Goal: Information Seeking & Learning: Understand process/instructions

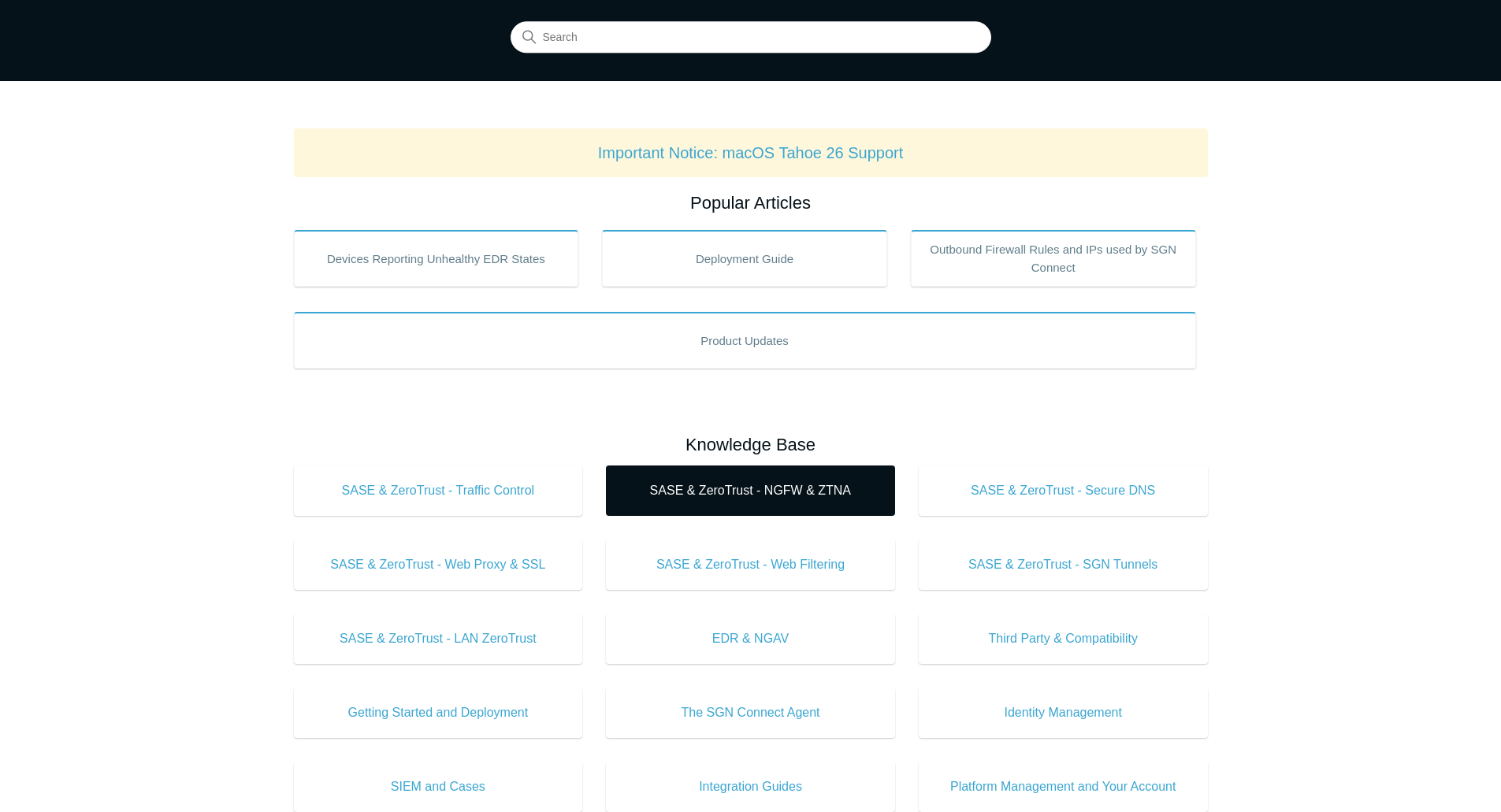
scroll to position [236, 0]
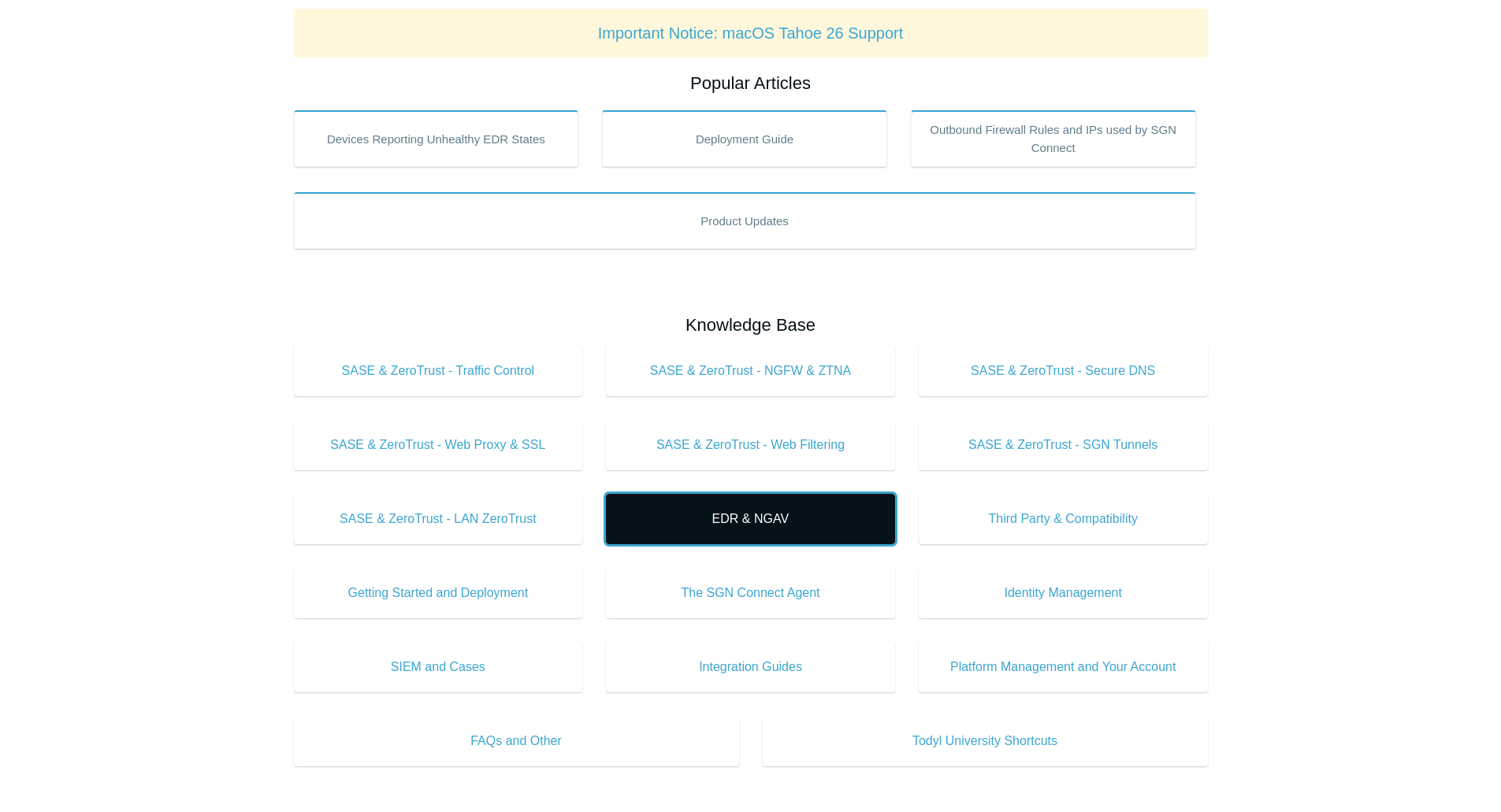
click at [763, 518] on span "EDR & NGAV" at bounding box center [750, 518] width 242 height 19
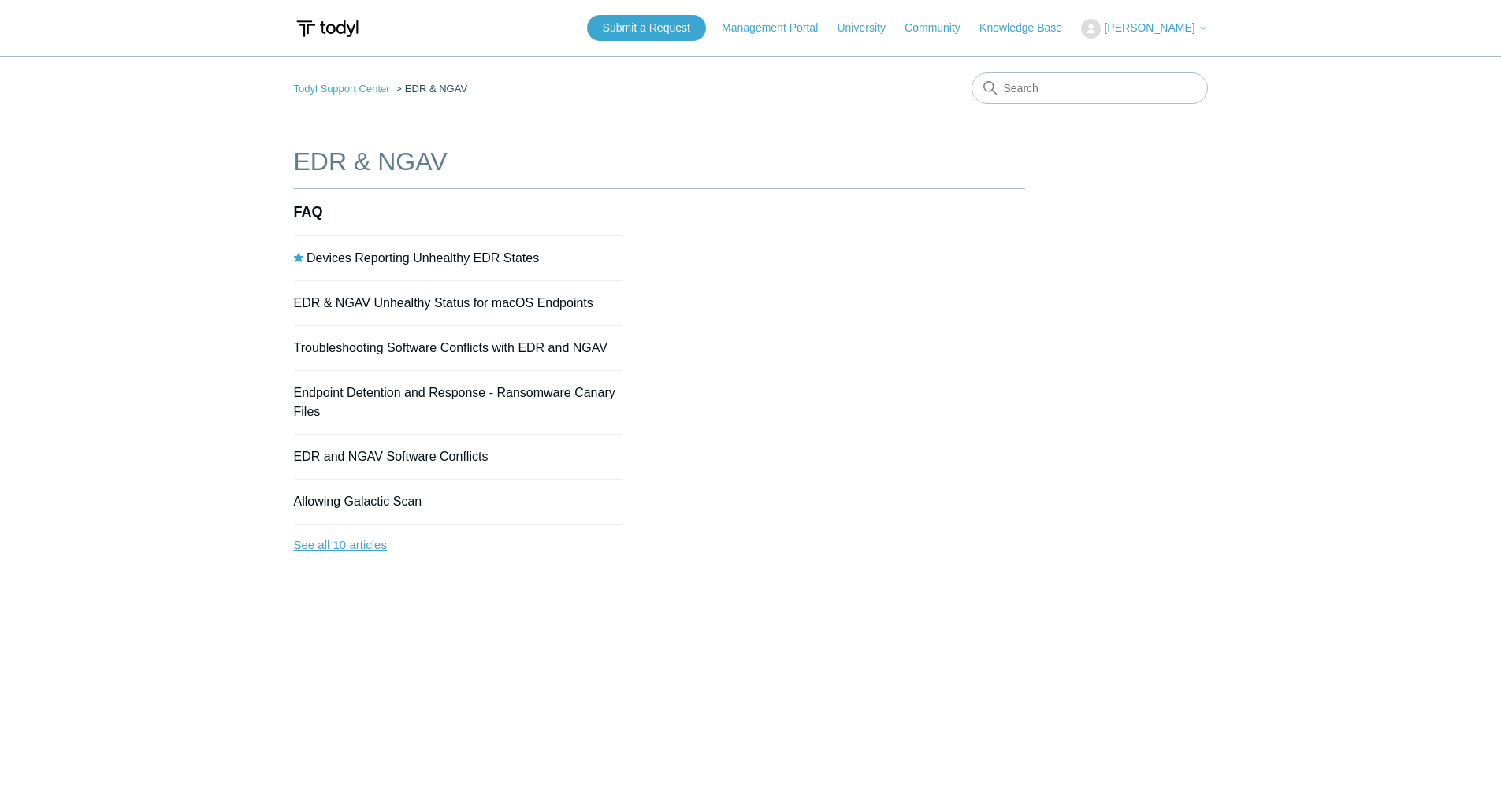
click at [331, 550] on link "See all 10 articles" at bounding box center [458, 545] width 329 height 42
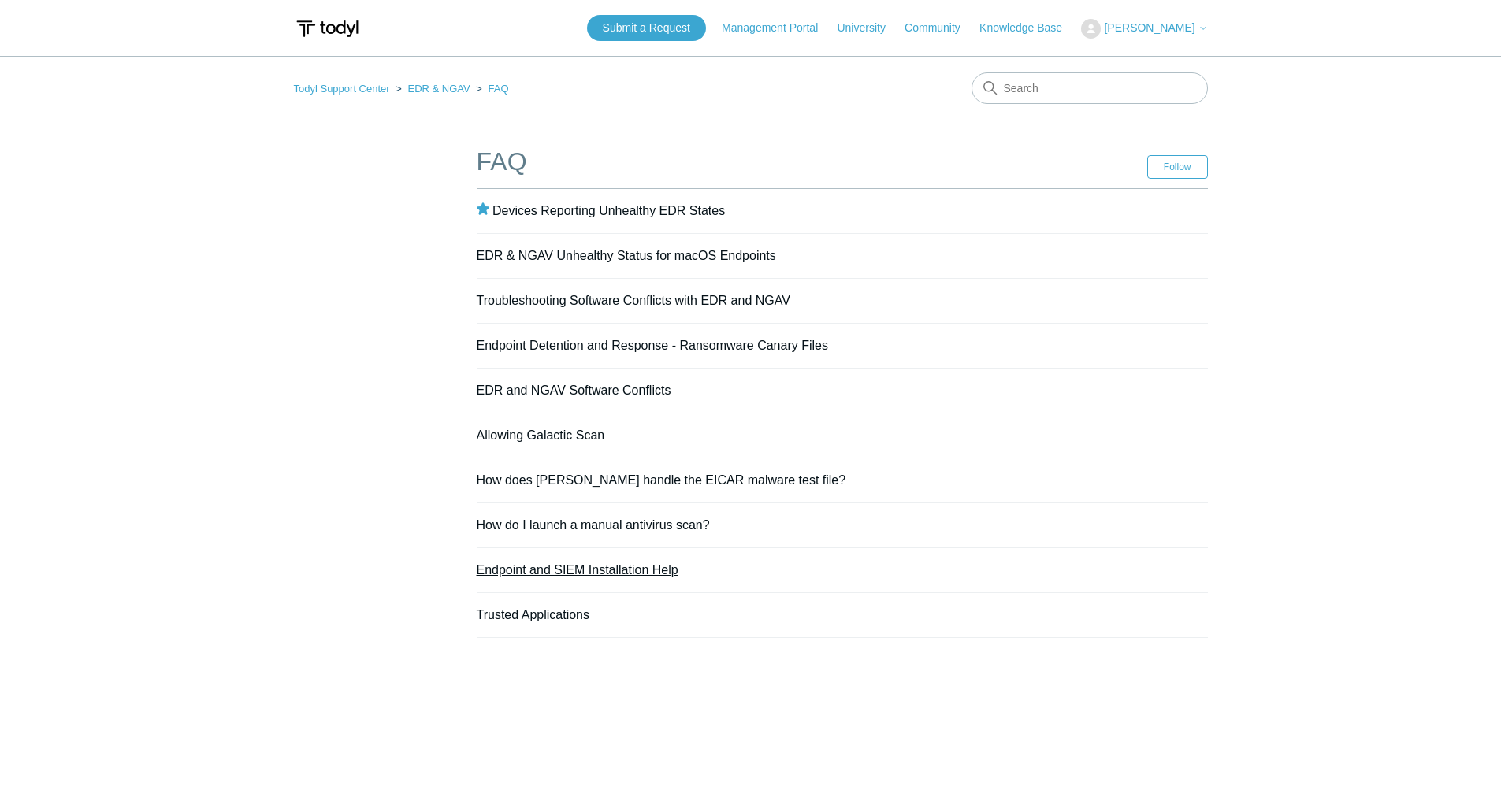
click at [566, 570] on link "Endpoint and SIEM Installation Help" at bounding box center [577, 570] width 202 height 13
click at [509, 568] on link "Endpoint and SIEM Installation Help" at bounding box center [577, 570] width 202 height 13
click at [438, 89] on link "EDR & NGAV" at bounding box center [439, 89] width 62 height 11
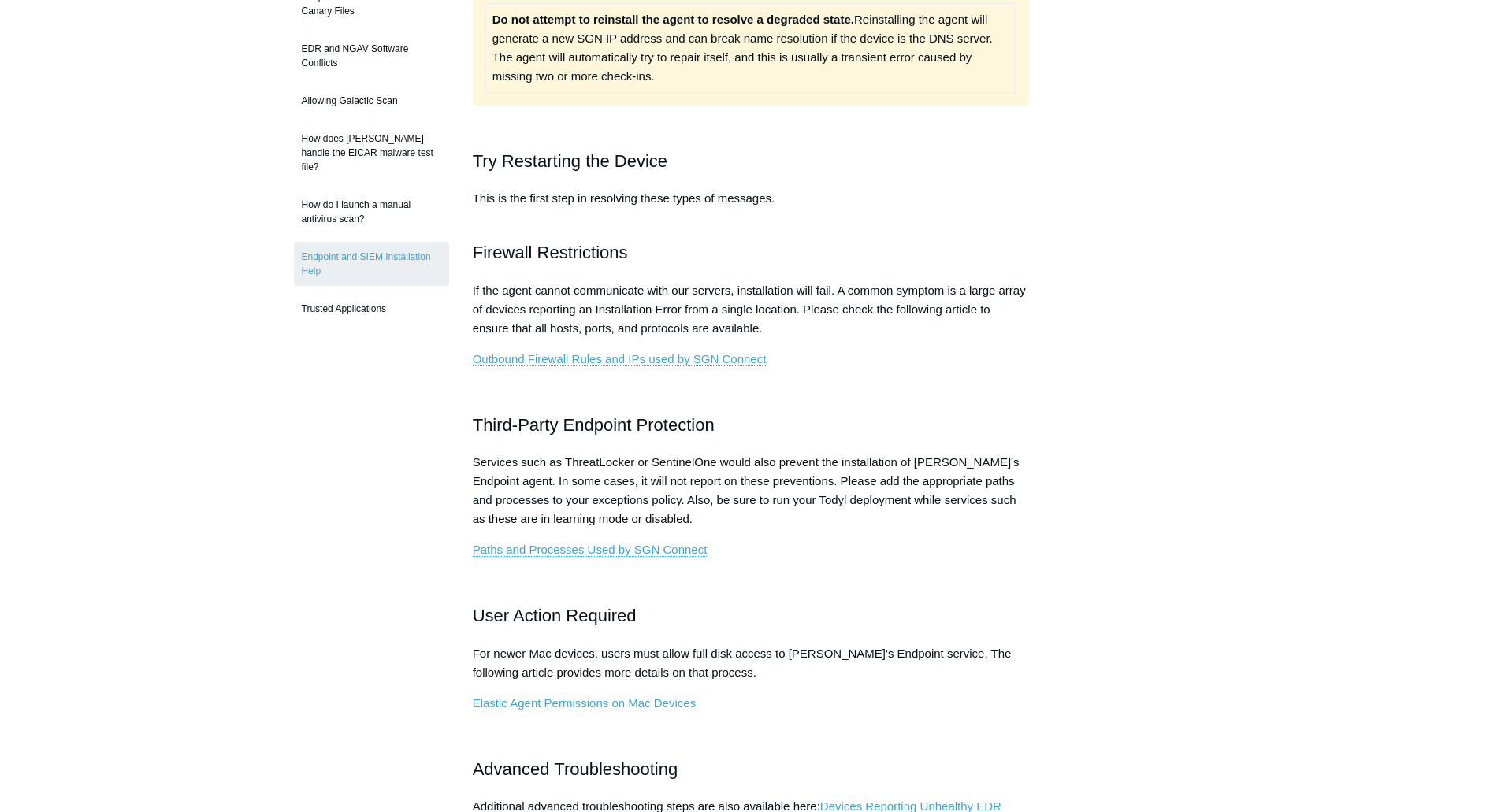
scroll to position [157, 0]
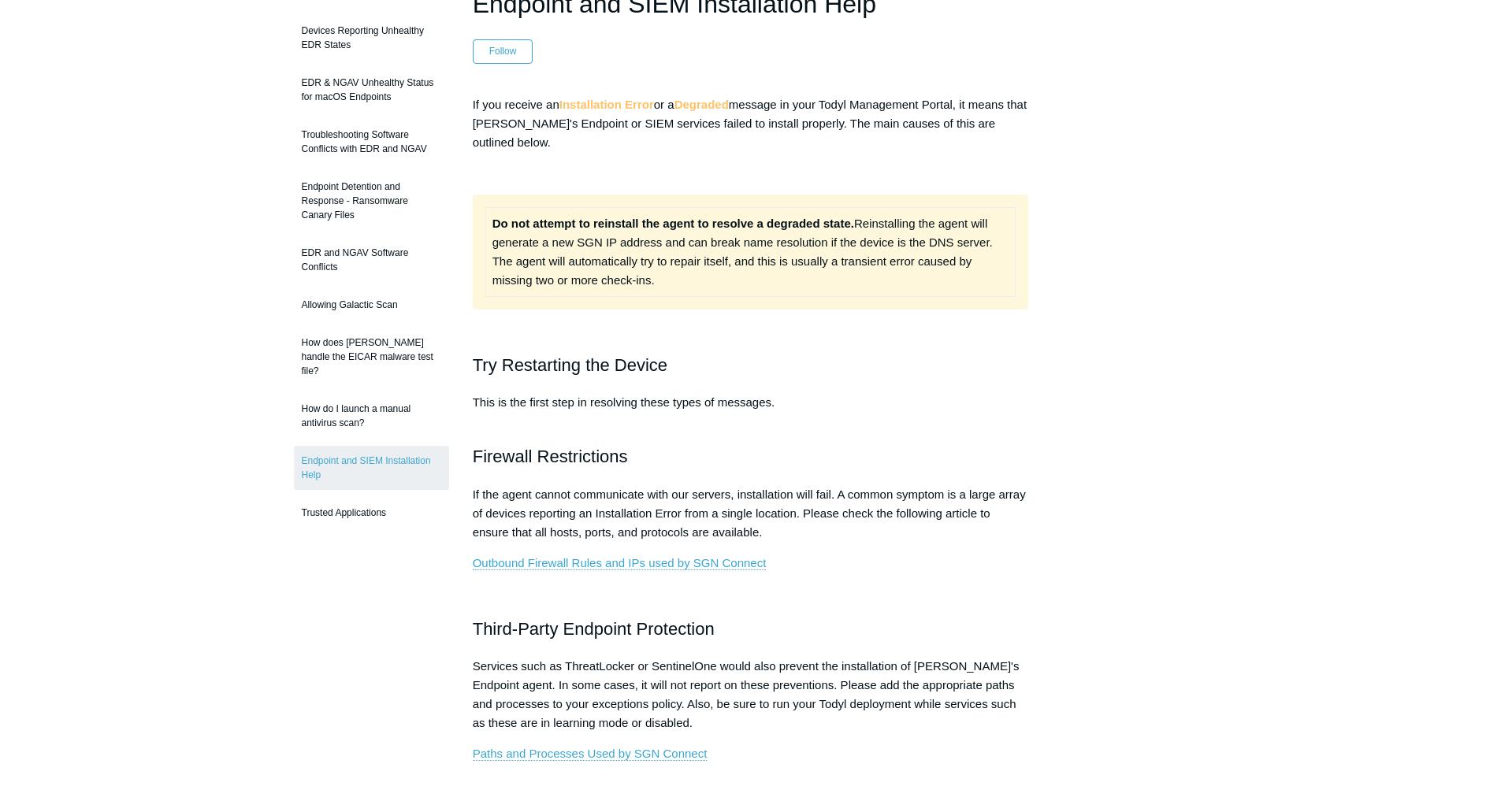
drag, startPoint x: 512, startPoint y: 256, endPoint x: 513, endPoint y: 244, distance: 12.0
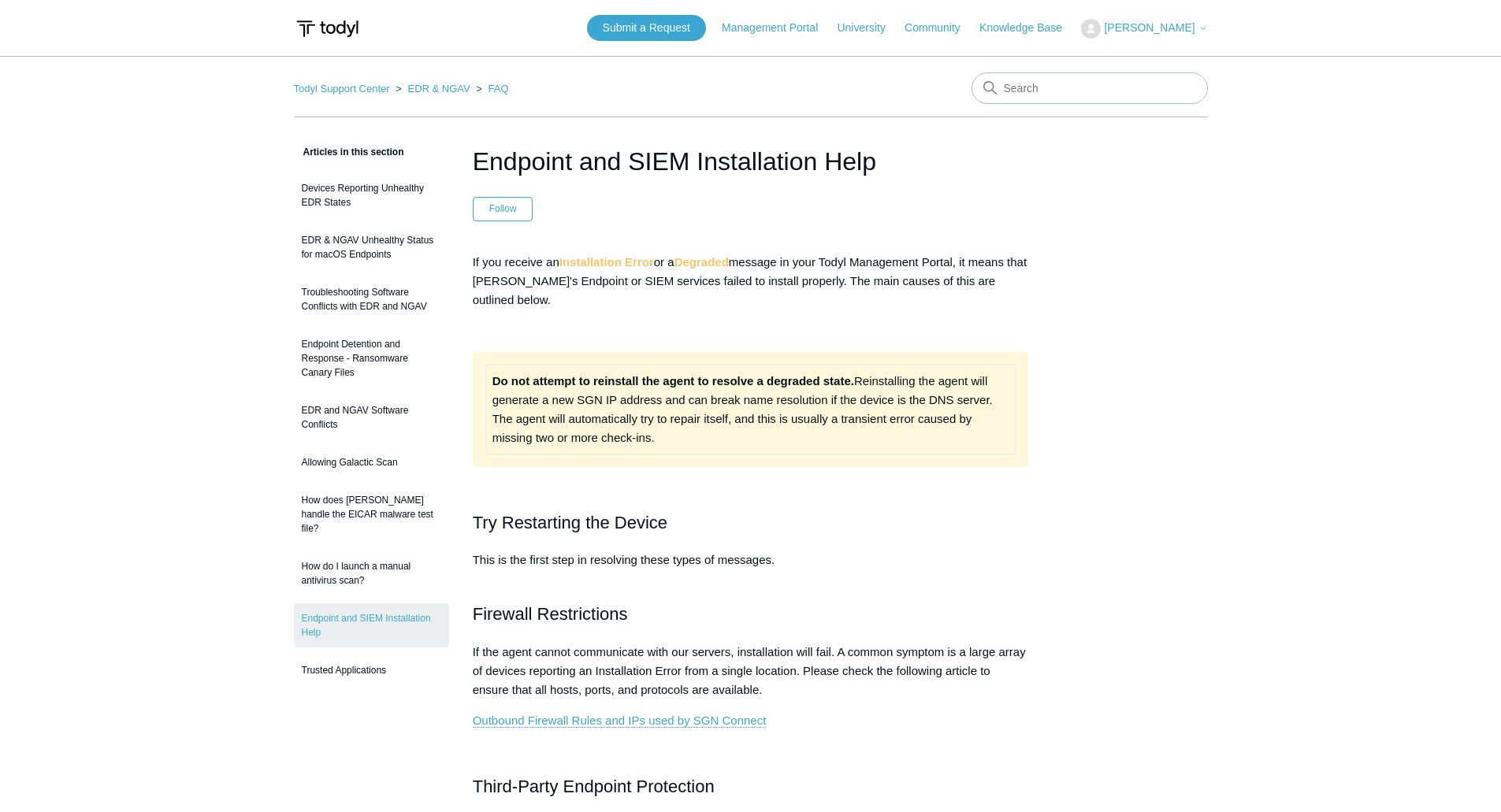
drag, startPoint x: 626, startPoint y: 417, endPoint x: 623, endPoint y: 404, distance: 13.3
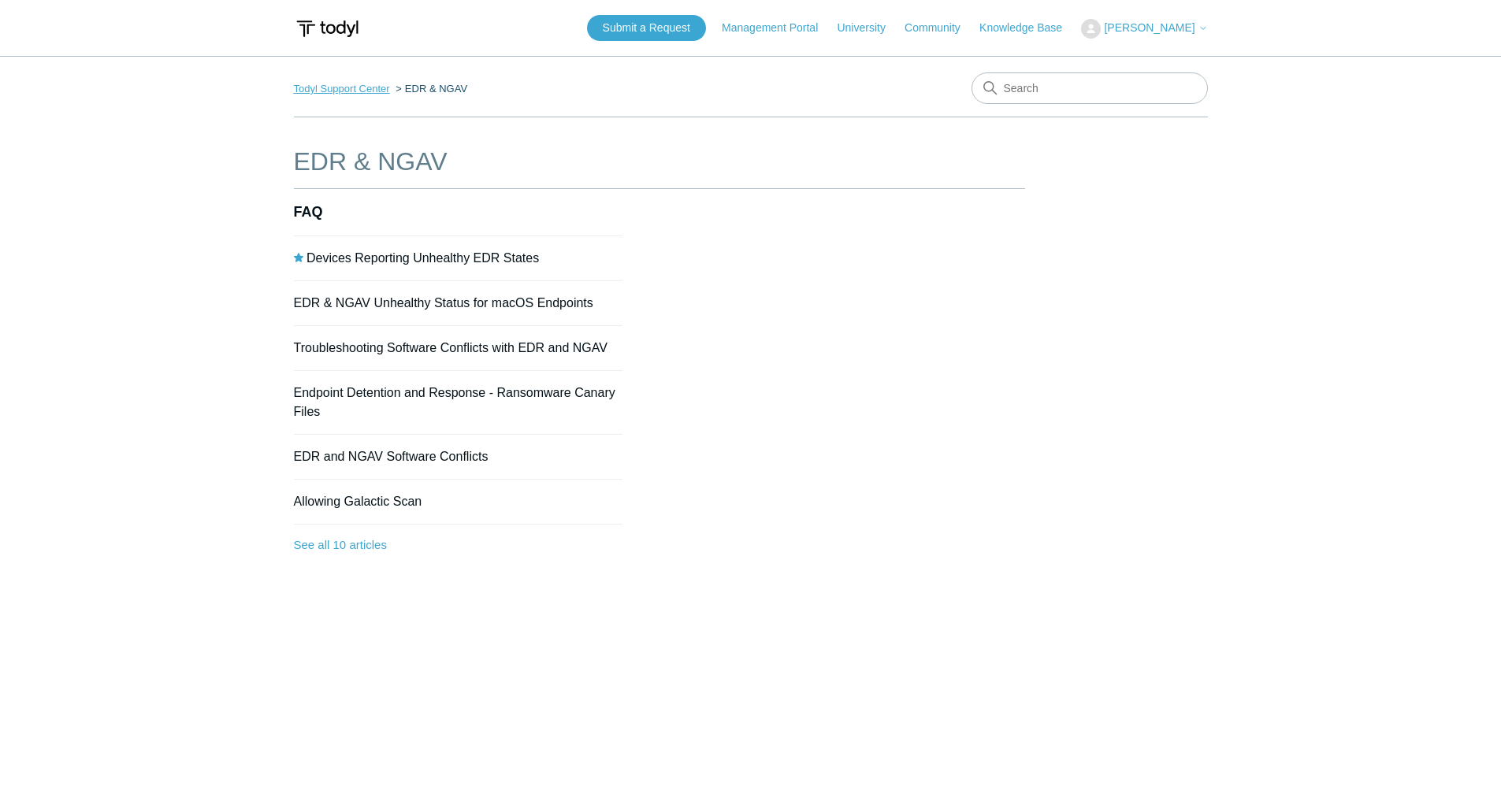
click at [335, 89] on link "Todyl Support Center" at bounding box center [341, 89] width 96 height 11
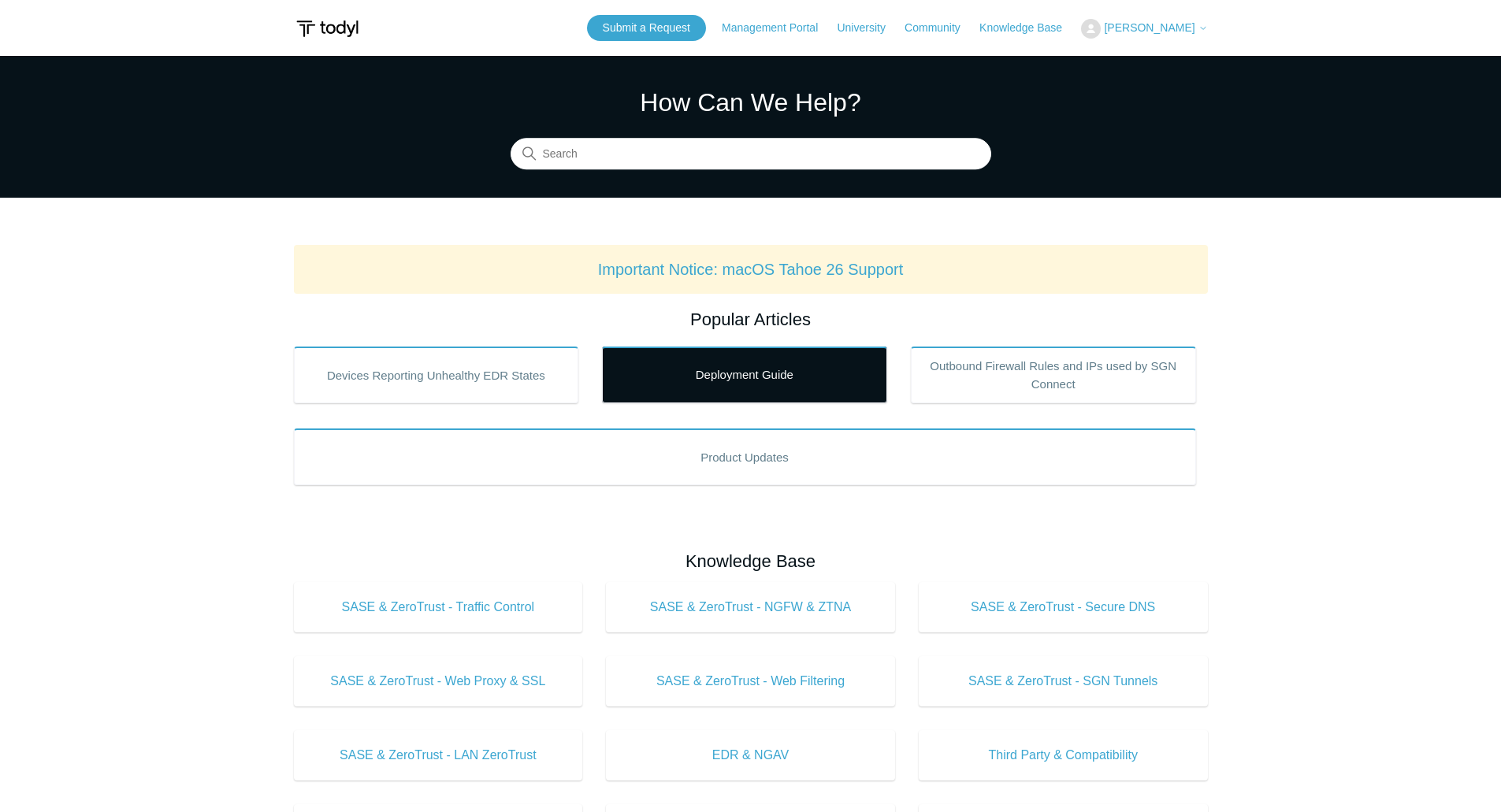
click at [737, 371] on link "Deployment Guide" at bounding box center [745, 375] width 285 height 57
